Goal: Navigation & Orientation: Go to known website

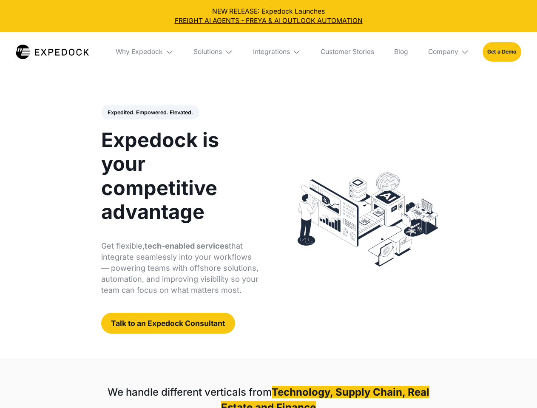
select select
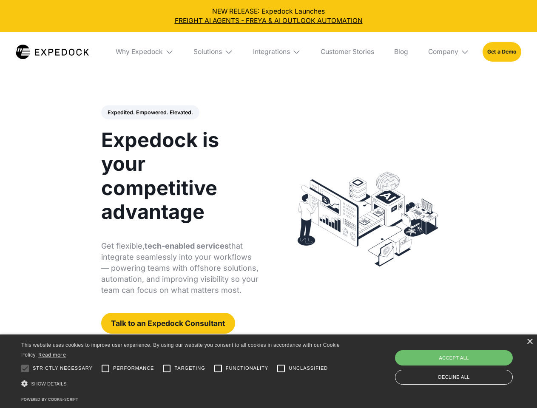
click at [268, 52] on div "Integrations" at bounding box center [271, 52] width 37 height 9
click at [145, 52] on div "Why Expedock" at bounding box center [131, 52] width 47 height 9
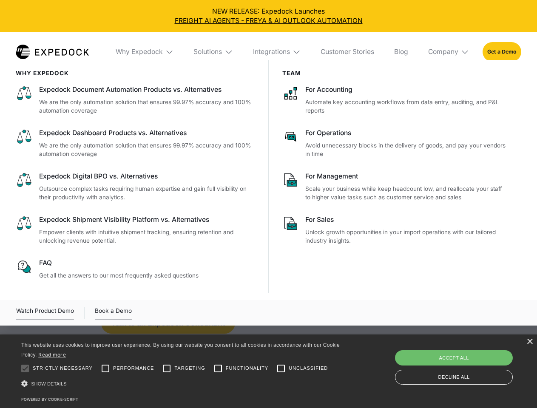
click at [214, 52] on div "Solutions" at bounding box center [207, 52] width 28 height 9
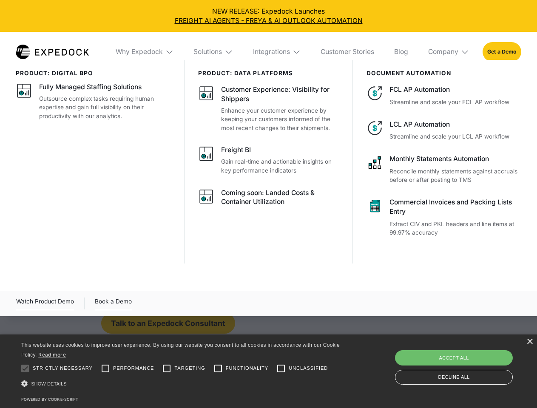
click at [277, 52] on div "Integrations" at bounding box center [271, 52] width 37 height 9
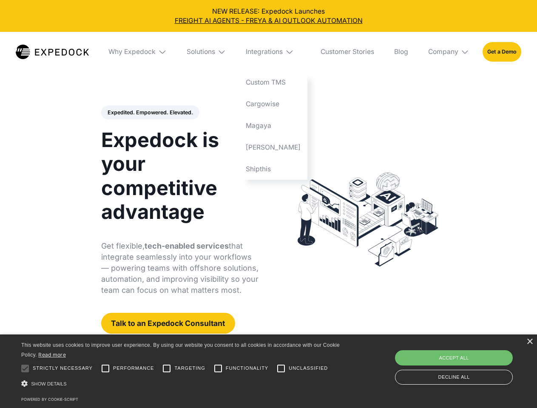
click at [449, 52] on div "Company" at bounding box center [443, 52] width 30 height 9
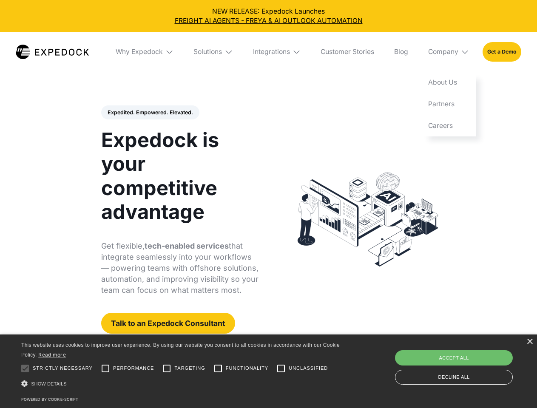
click at [150, 113] on div "Expedited. Empowered. Elevated. Automate Freight Document Extraction at 99.97% …" at bounding box center [180, 219] width 158 height 229
click at [25, 369] on div at bounding box center [25, 368] width 17 height 17
click at [105, 369] on input "Performance" at bounding box center [105, 368] width 17 height 17
checkbox input "true"
click at [167, 369] on input "Targeting" at bounding box center [166, 368] width 17 height 17
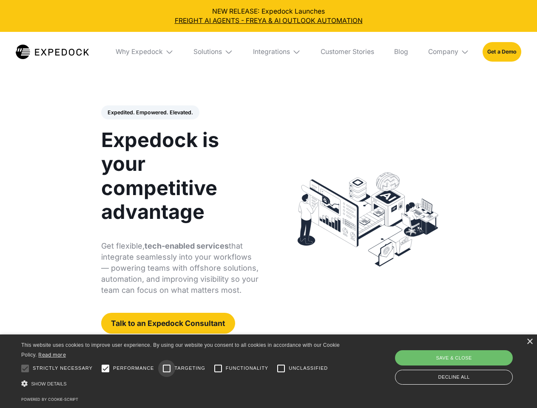
checkbox input "true"
click at [218, 369] on input "Functionality" at bounding box center [218, 368] width 17 height 17
checkbox input "true"
